Goal: Task Accomplishment & Management: Use online tool/utility

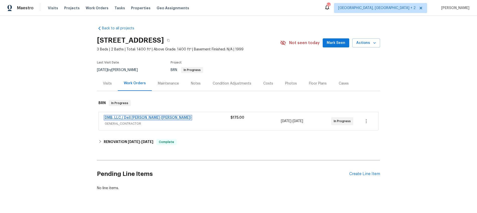
click at [114, 119] on link "DMB, LLC / Dell [PERSON_NAME] ([PERSON_NAME])" at bounding box center [148, 118] width 86 height 4
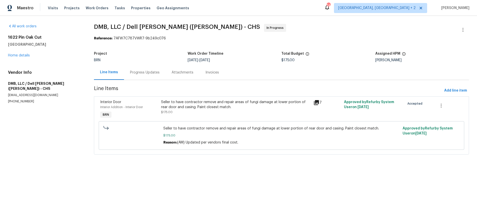
click at [316, 101] on icon at bounding box center [316, 102] width 5 height 5
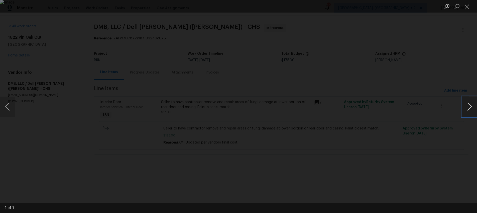
click at [470, 106] on button "Next image" at bounding box center [469, 106] width 15 height 20
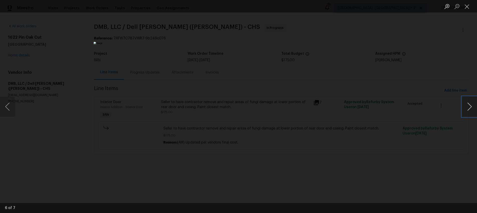
click at [470, 106] on button "Next image" at bounding box center [469, 106] width 15 height 20
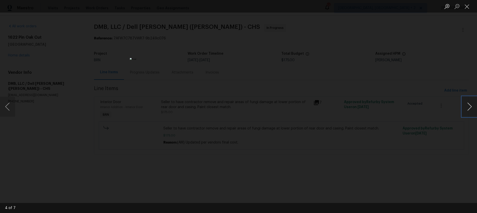
click at [469, 105] on button "Next image" at bounding box center [469, 106] width 15 height 20
click at [355, 115] on div "Lightbox" at bounding box center [238, 106] width 477 height 213
